Goal: Navigation & Orientation: Find specific page/section

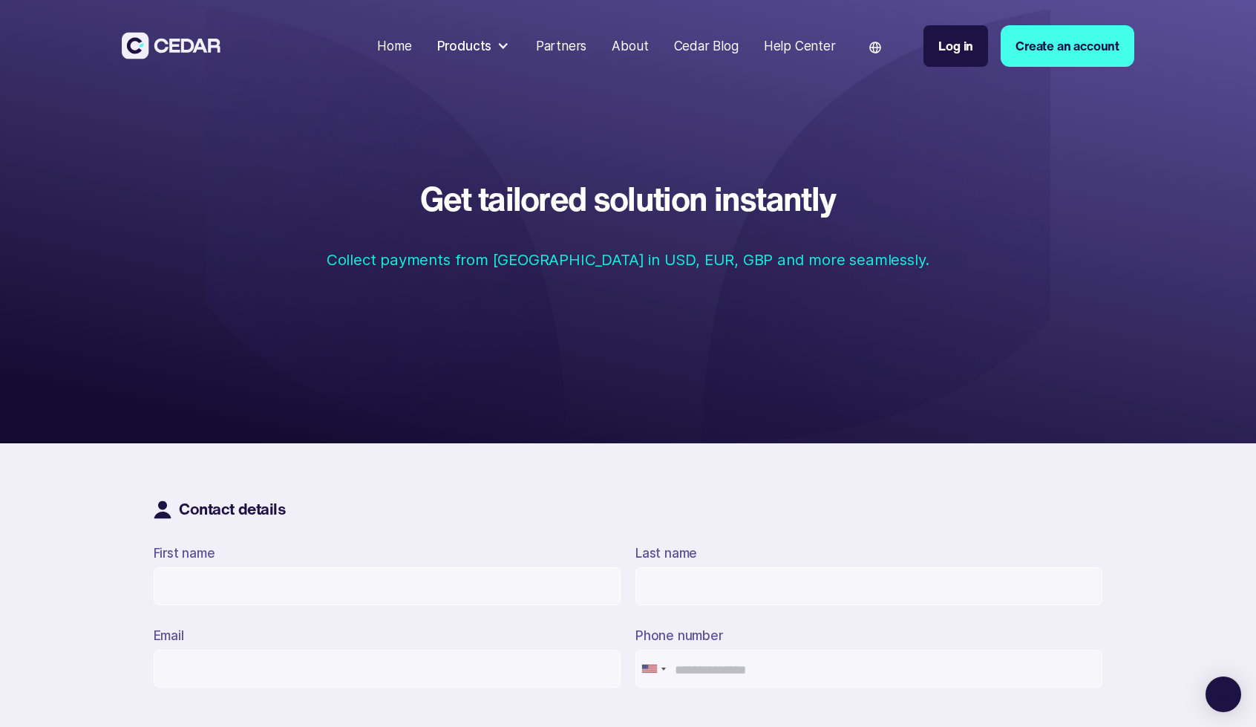
click at [701, 48] on div "Cedar Blog" at bounding box center [706, 45] width 65 height 19
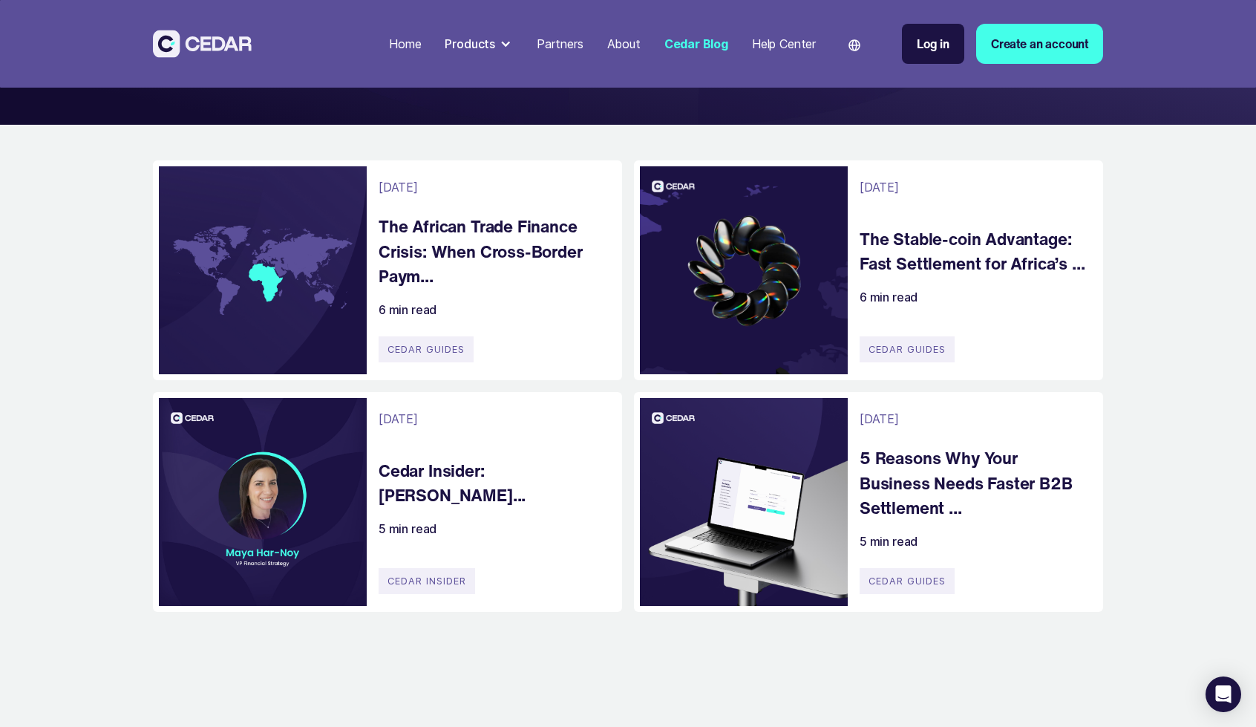
scroll to position [297, 0]
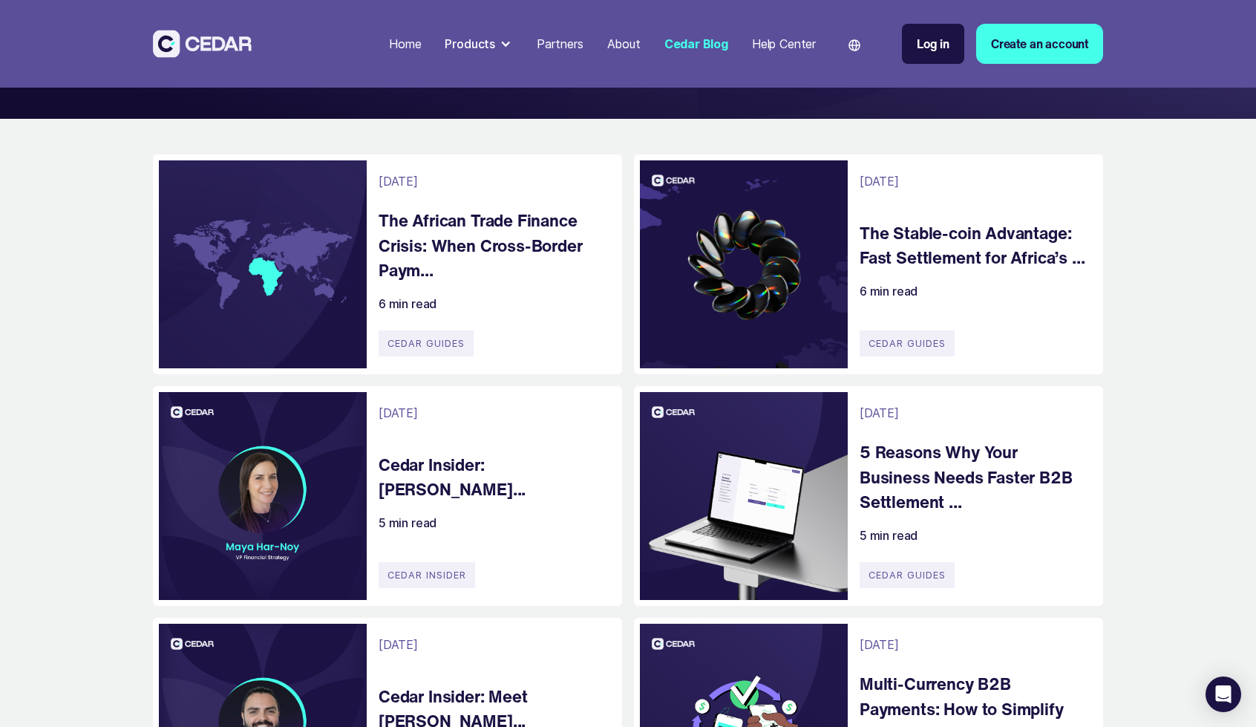
click at [496, 44] on div "Products" at bounding box center [479, 44] width 80 height 30
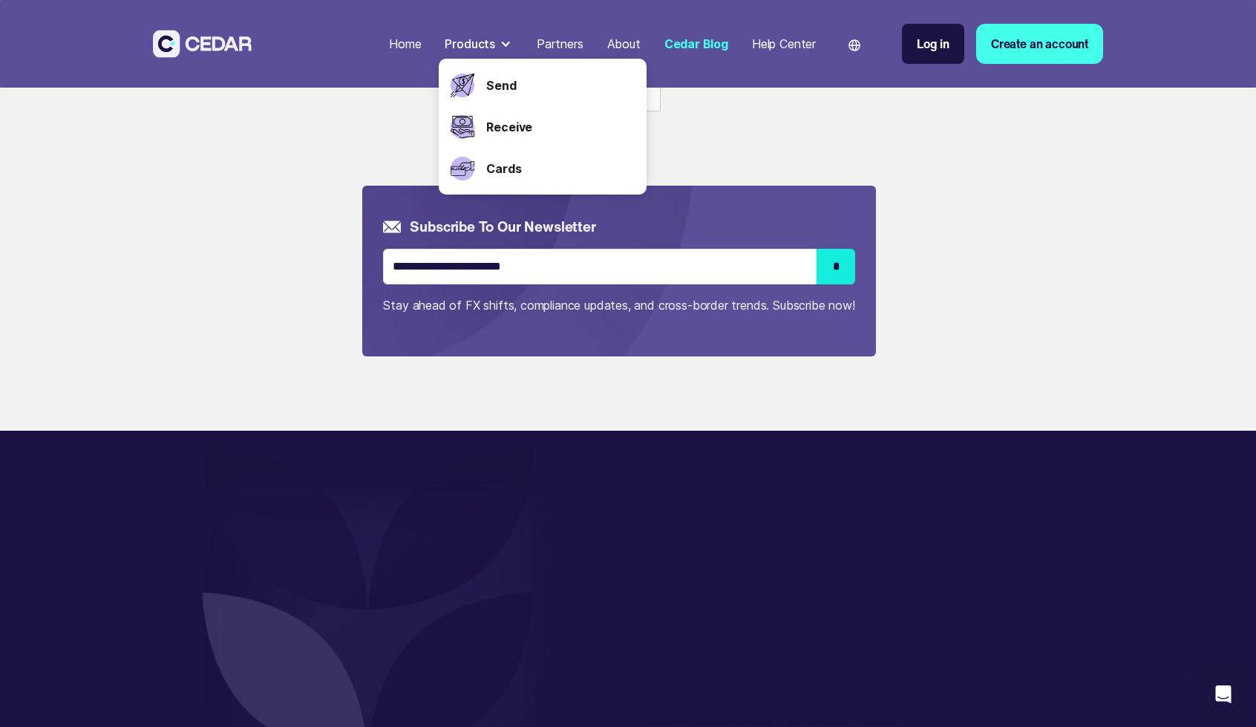
scroll to position [1336, 0]
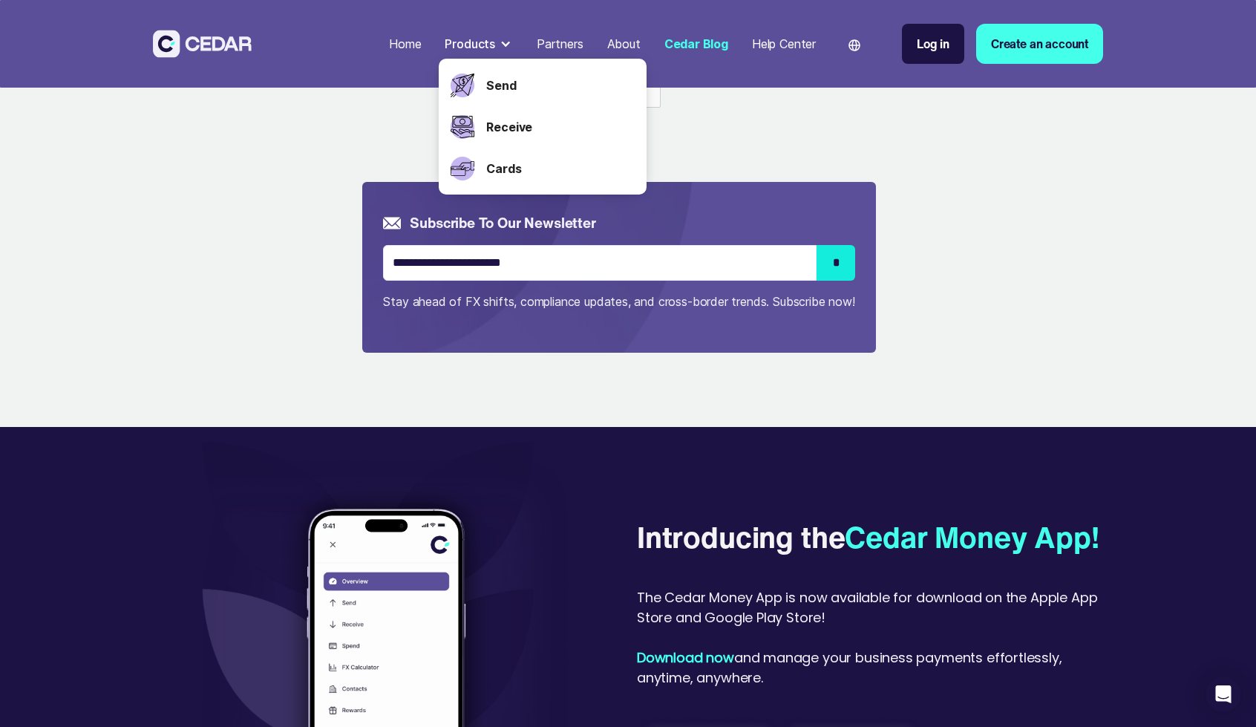
click at [546, 352] on div "Home Products Send Receive Cards Partners About Cedar Blog Help Center Language…" at bounding box center [628, 158] width 1256 height 2988
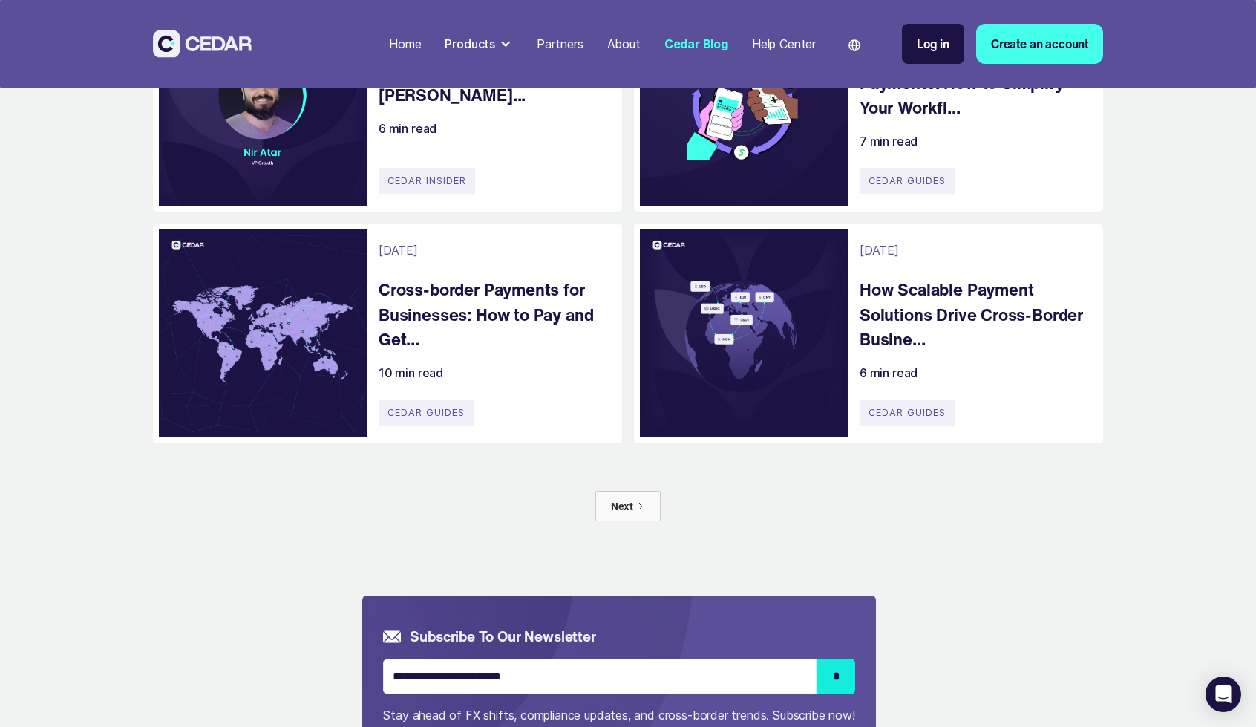
scroll to position [1039, 0]
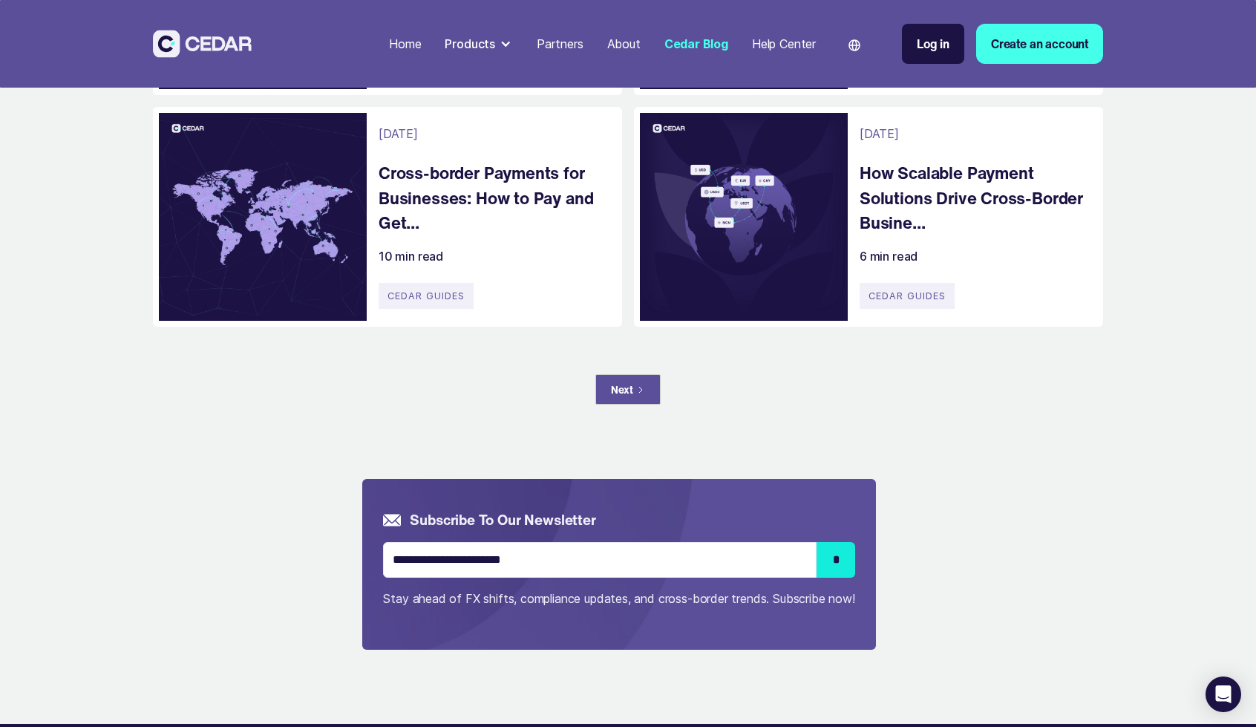
click at [635, 384] on link "Next" at bounding box center [627, 389] width 65 height 30
